Goal: Complete application form

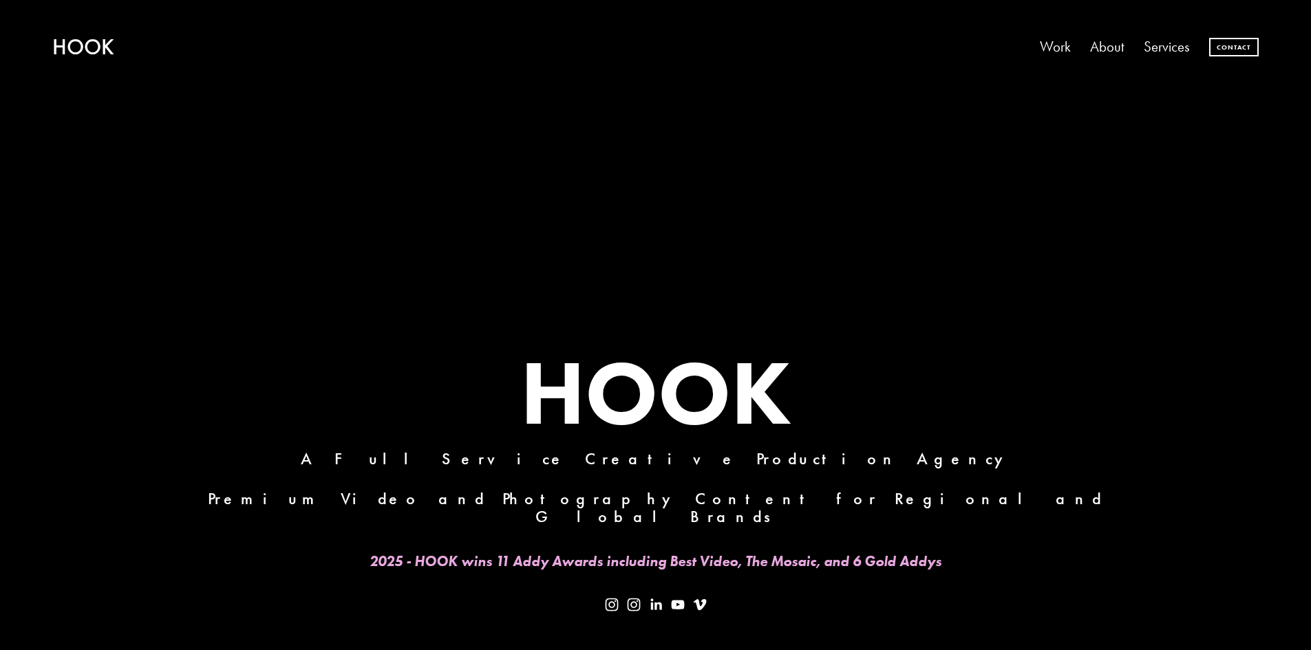
click at [1233, 45] on link "Contact" at bounding box center [1234, 47] width 50 height 19
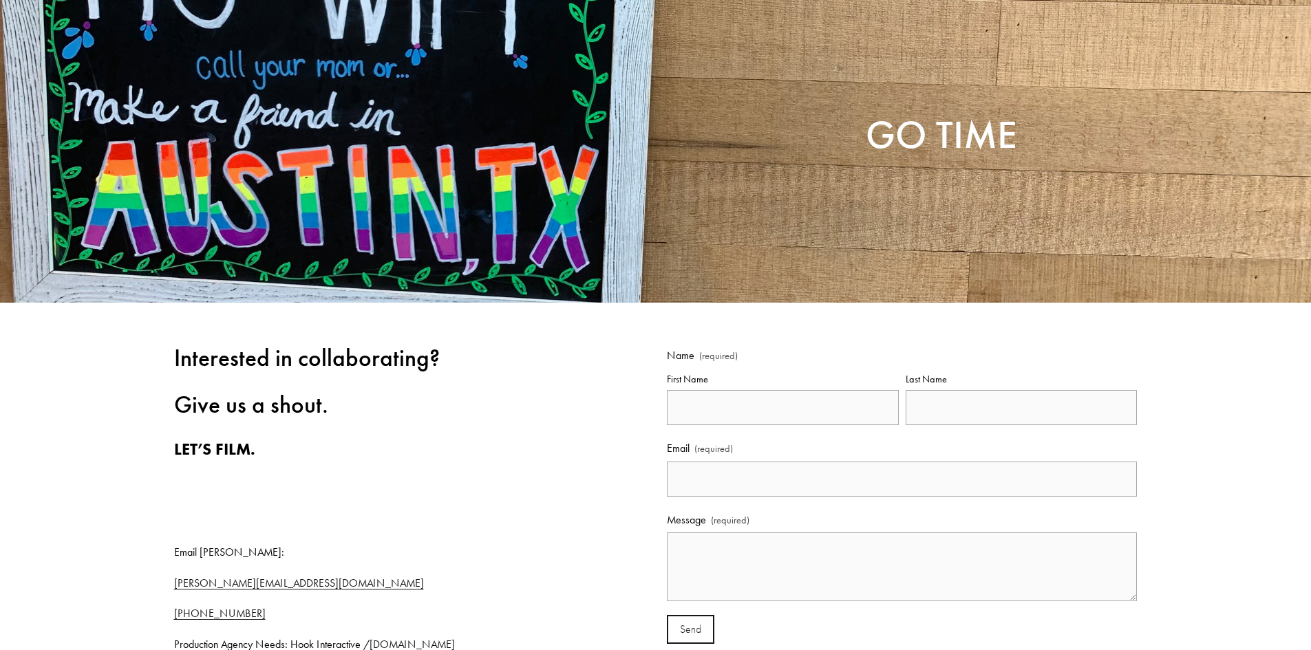
scroll to position [138, 0]
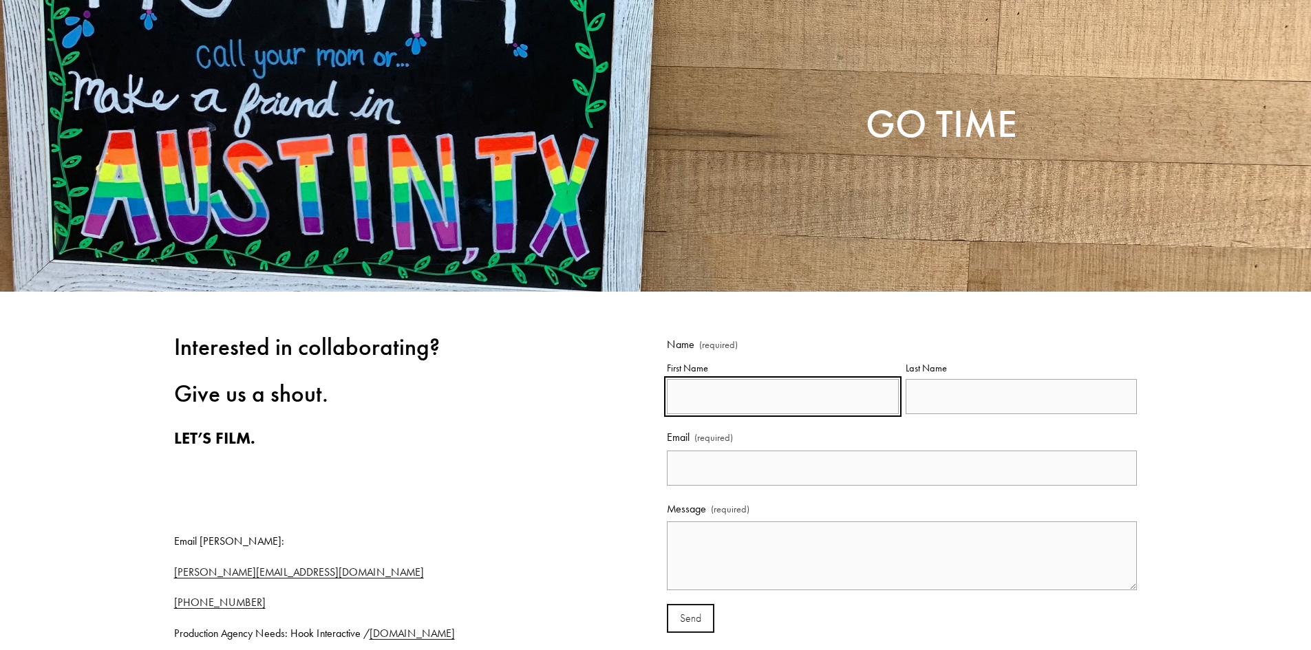
drag, startPoint x: 738, startPoint y: 407, endPoint x: 747, endPoint y: 411, distance: 9.9
click at [738, 407] on input "First Name" at bounding box center [783, 396] width 232 height 35
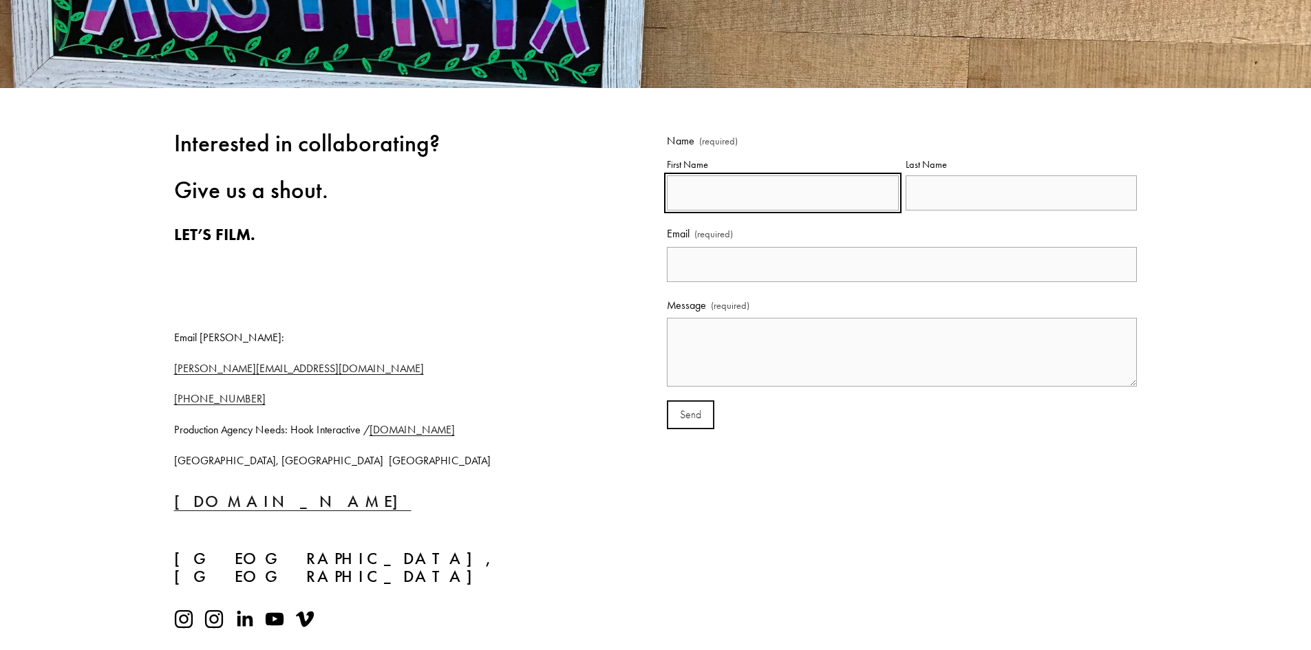
scroll to position [344, 0]
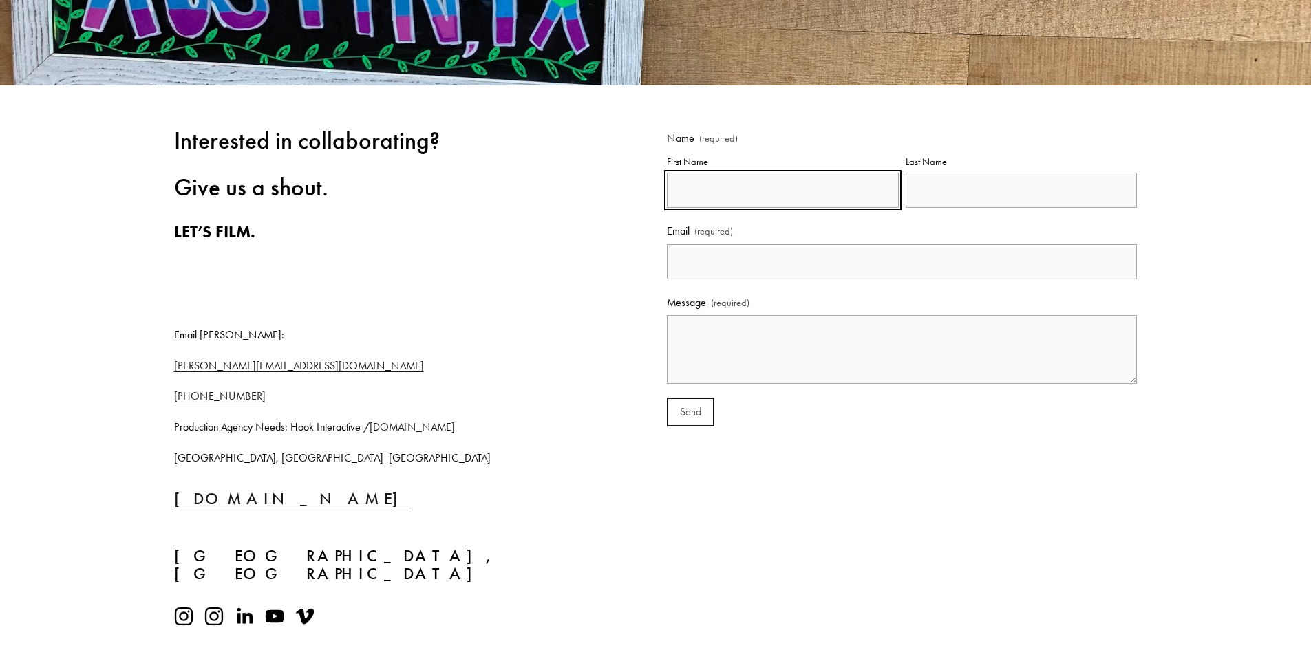
click at [776, 199] on input "First Name" at bounding box center [783, 190] width 232 height 35
type input "Henry"
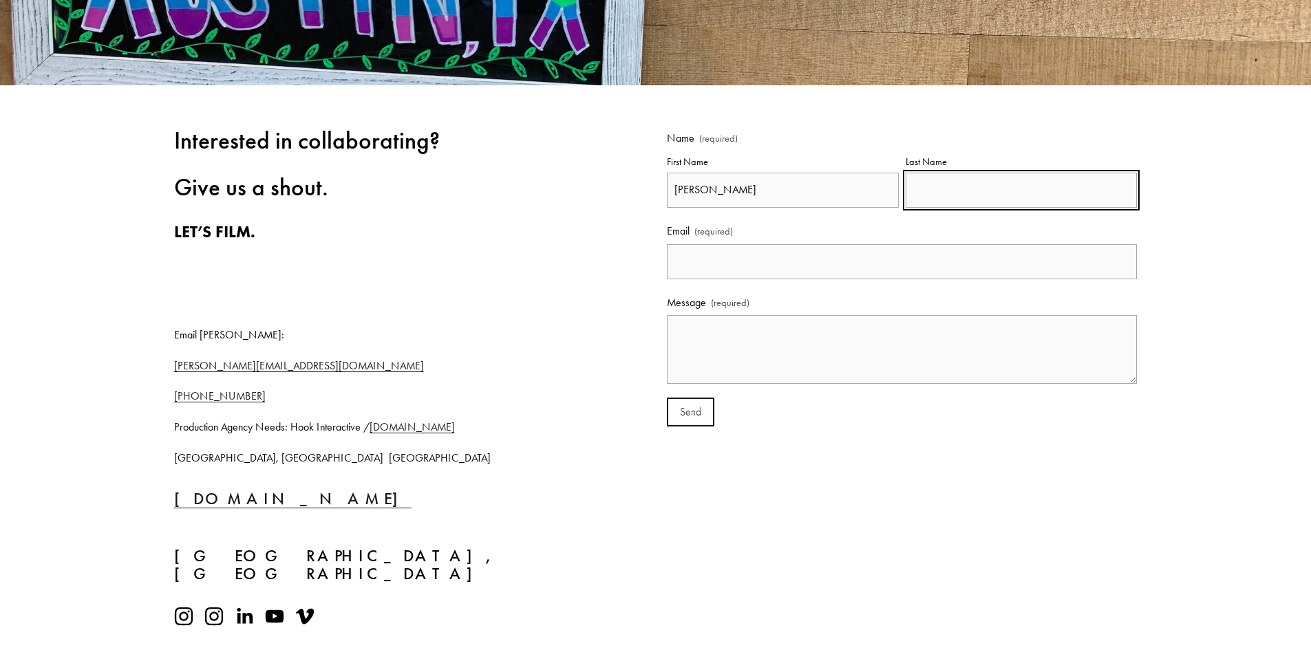
type input "Williams"
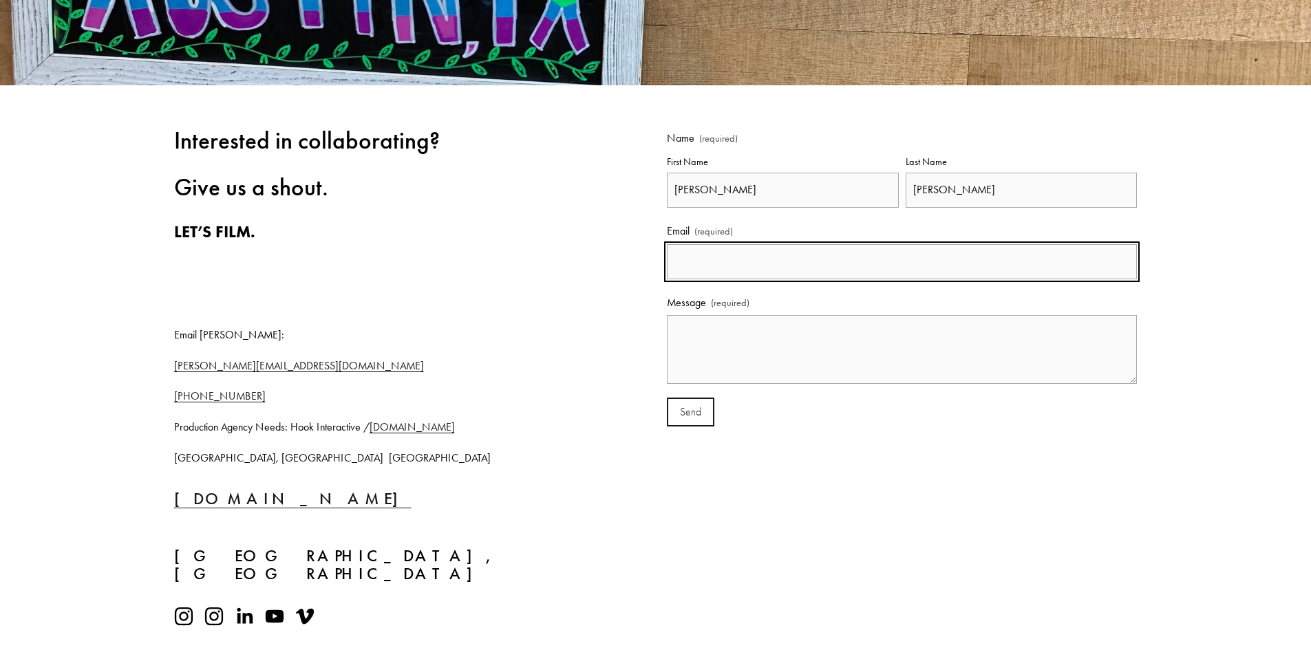
type input "hello@50pros.com"
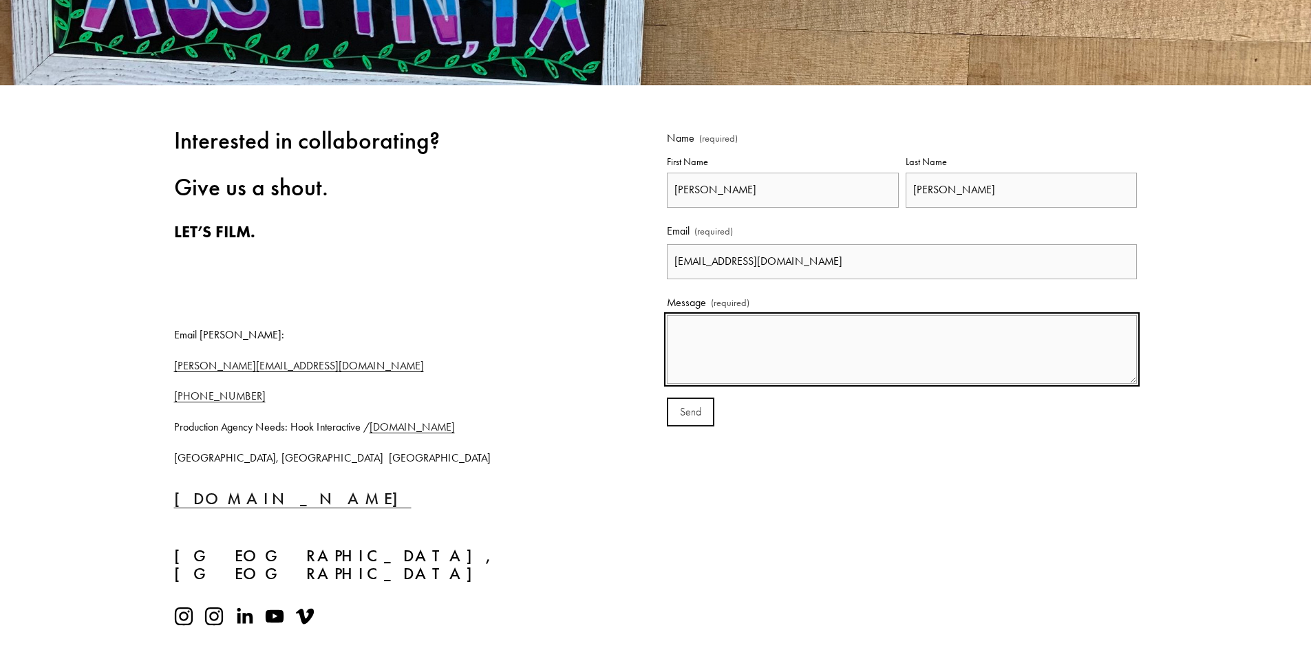
click at [767, 333] on textarea "Message (required)" at bounding box center [902, 349] width 470 height 69
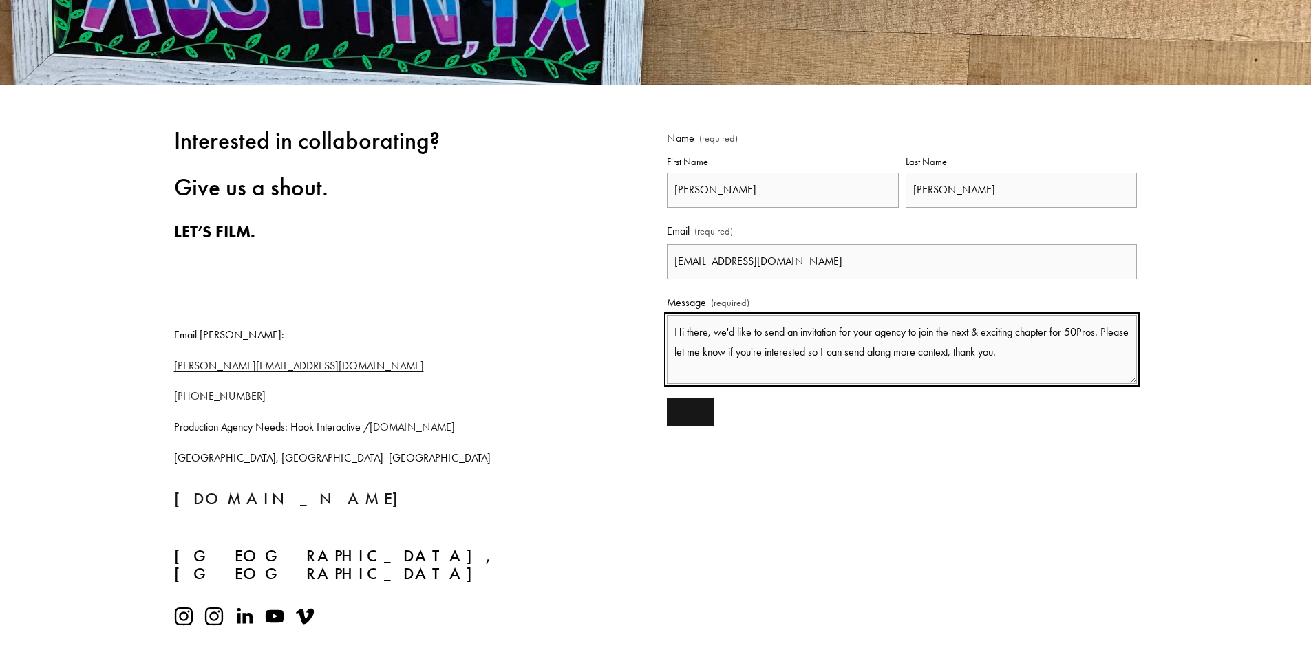
type textarea "Hi there, we'd like to send an invitation for your agency to join the next & ex…"
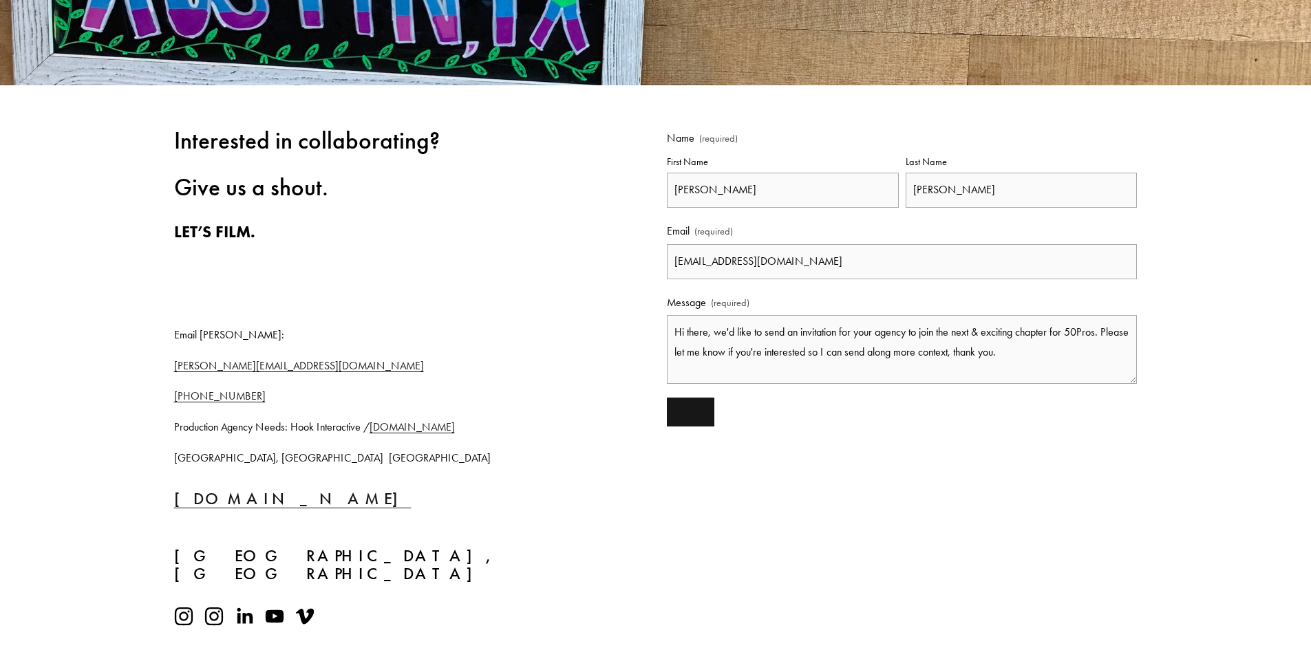
click at [695, 410] on span "Send" at bounding box center [691, 412] width 22 height 12
